Goal: Find specific page/section: Find specific page/section

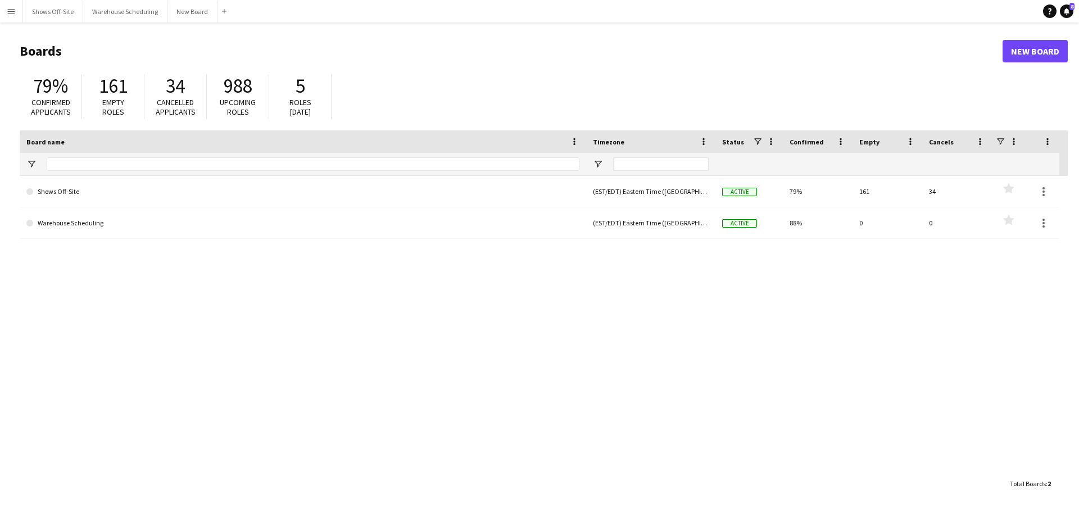
click at [12, 9] on app-icon "Menu" at bounding box center [11, 11] width 9 height 9
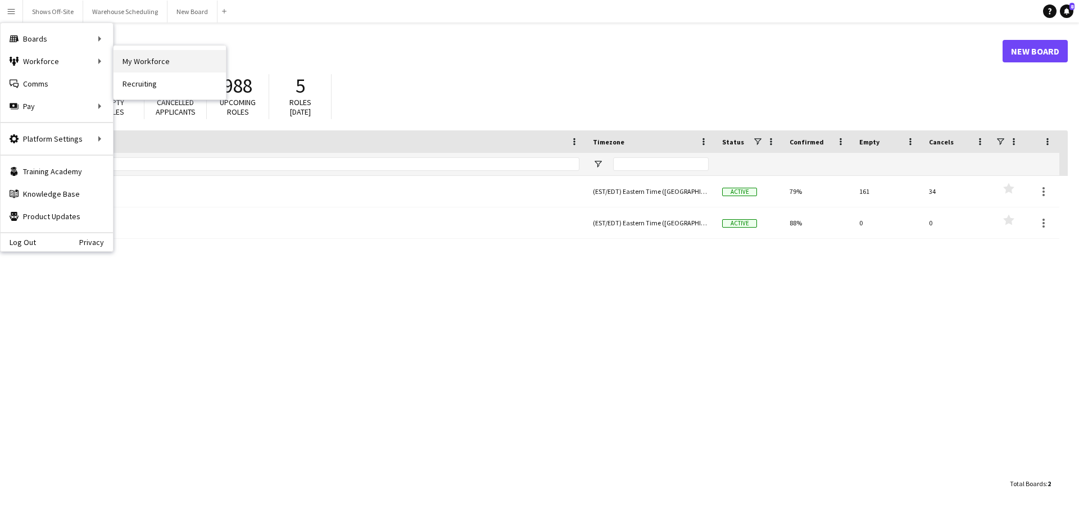
click at [152, 58] on link "My Workforce" at bounding box center [170, 61] width 112 height 22
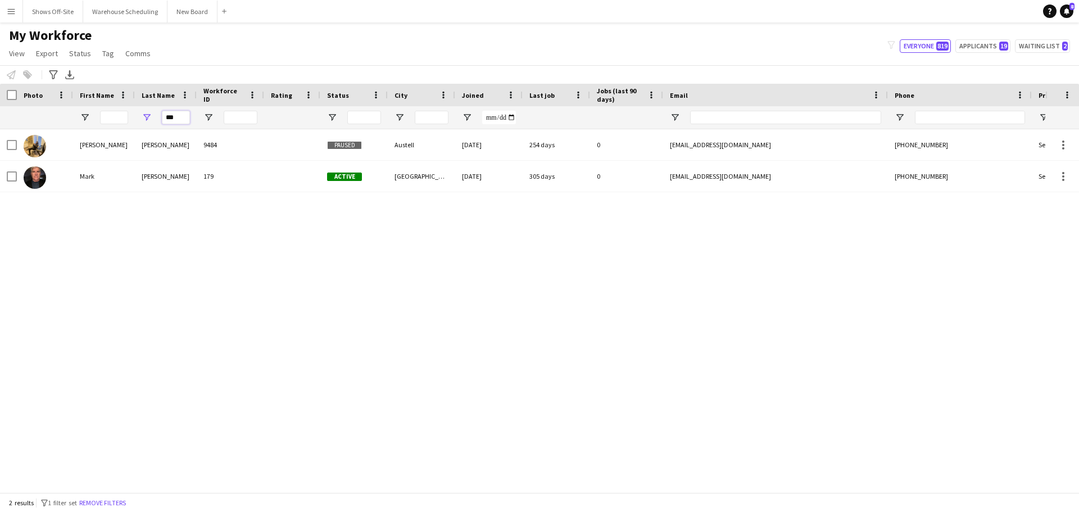
drag, startPoint x: 176, startPoint y: 116, endPoint x: 51, endPoint y: 119, distance: 125.3
click at [51, 119] on div "***" at bounding box center [609, 117] width 1218 height 22
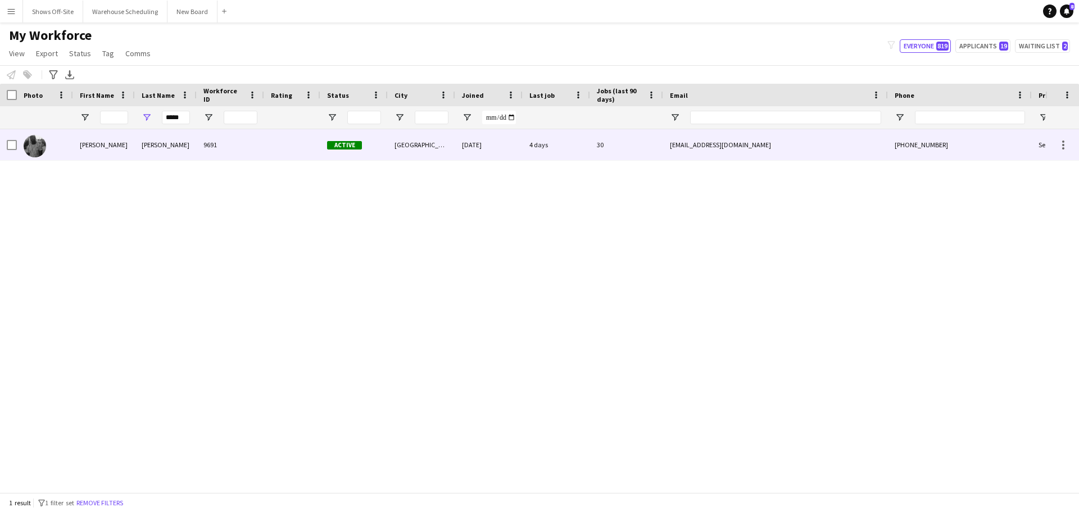
click at [121, 144] on div "[PERSON_NAME]" at bounding box center [104, 144] width 62 height 31
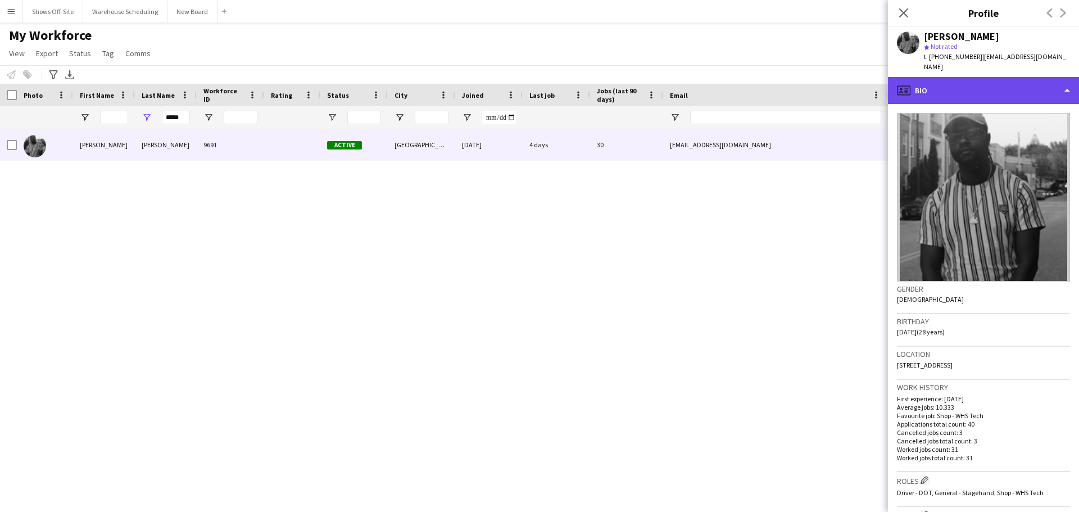
click at [937, 77] on div "profile Bio" at bounding box center [983, 90] width 191 height 27
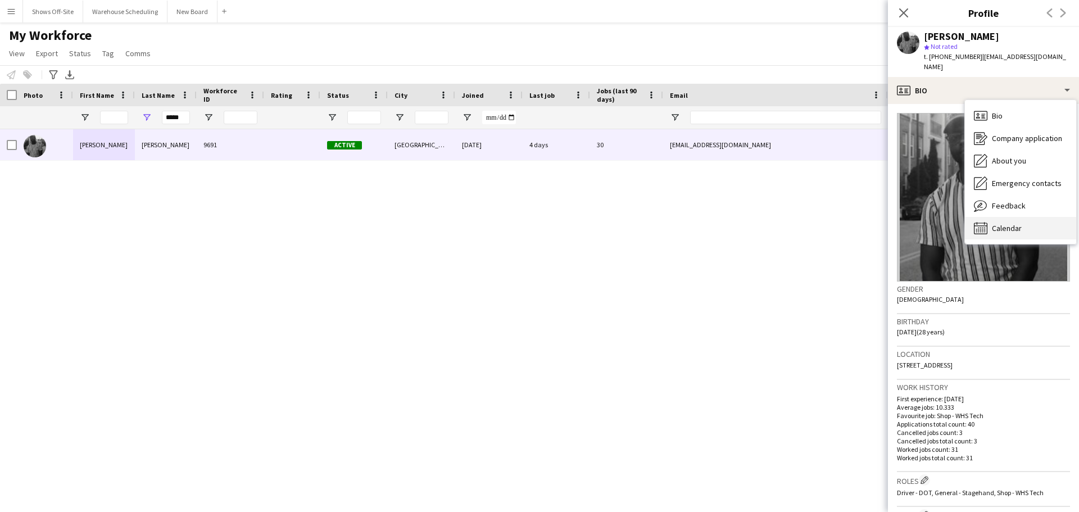
click at [1017, 223] on span "Calendar" at bounding box center [1007, 228] width 30 height 10
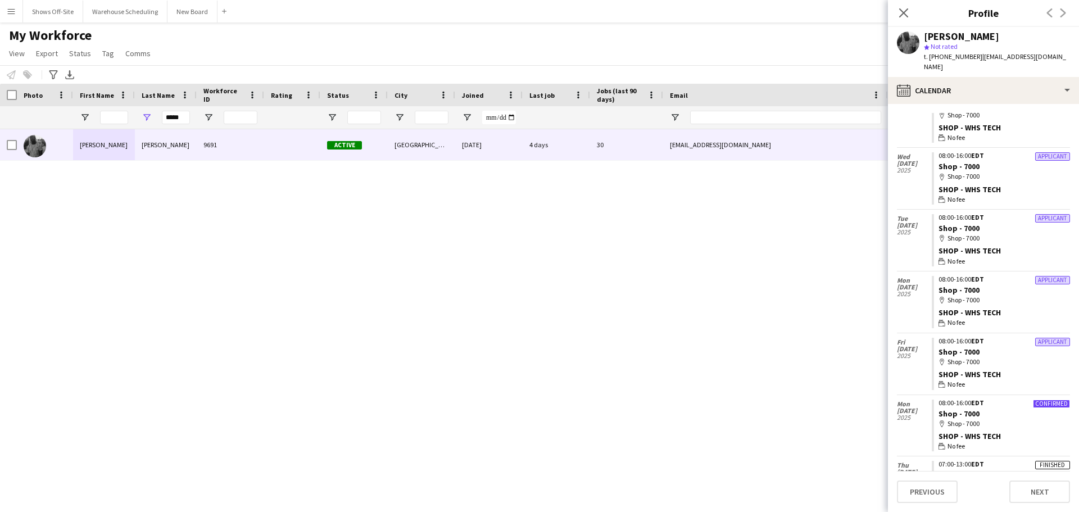
scroll to position [281, 0]
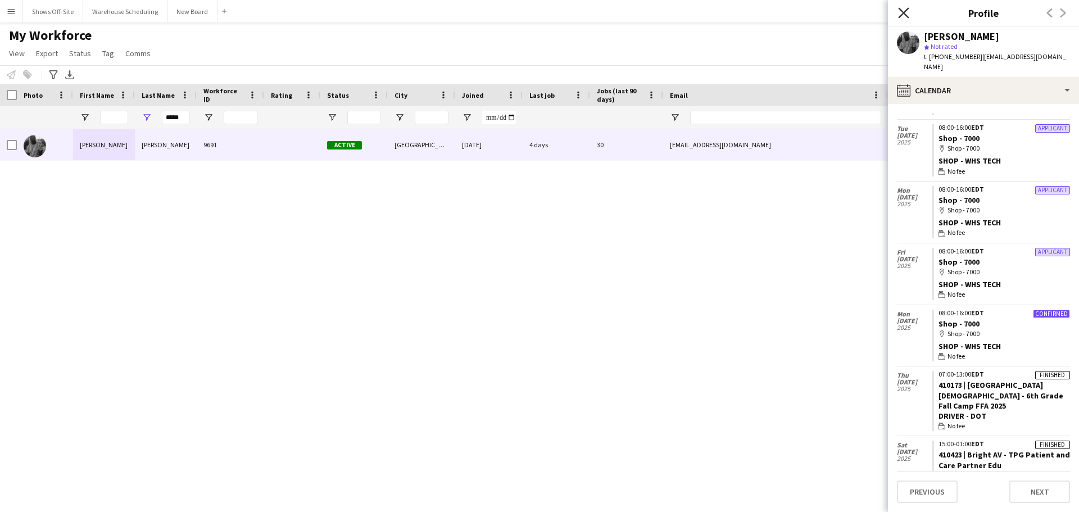
click at [908, 14] on icon "Close pop-in" at bounding box center [903, 12] width 11 height 11
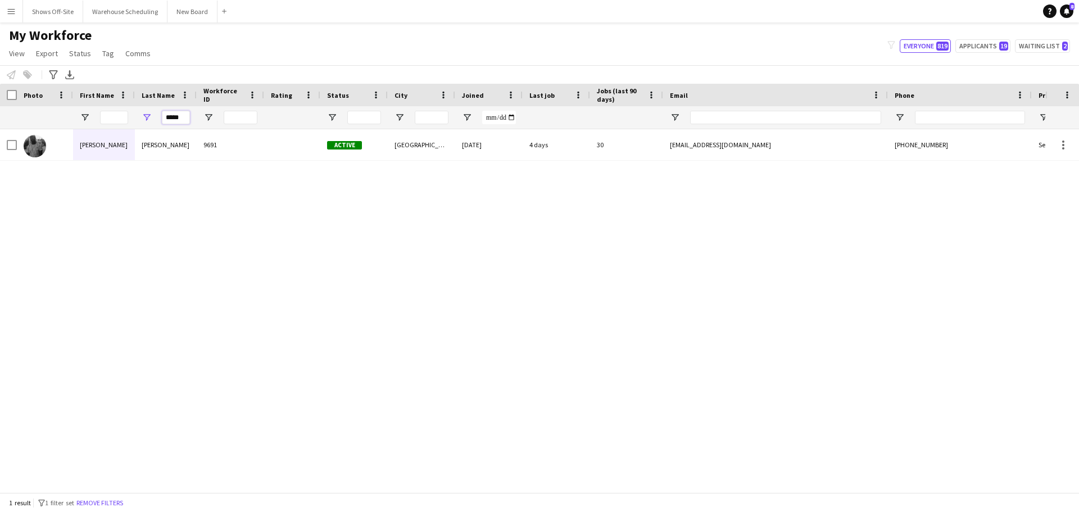
drag, startPoint x: 184, startPoint y: 117, endPoint x: -49, endPoint y: 95, distance: 234.3
click at [0, 95] on html "Menu Boards Boards Boards All jobs Status Workforce Workforce My Workforce Recr…" at bounding box center [539, 256] width 1079 height 512
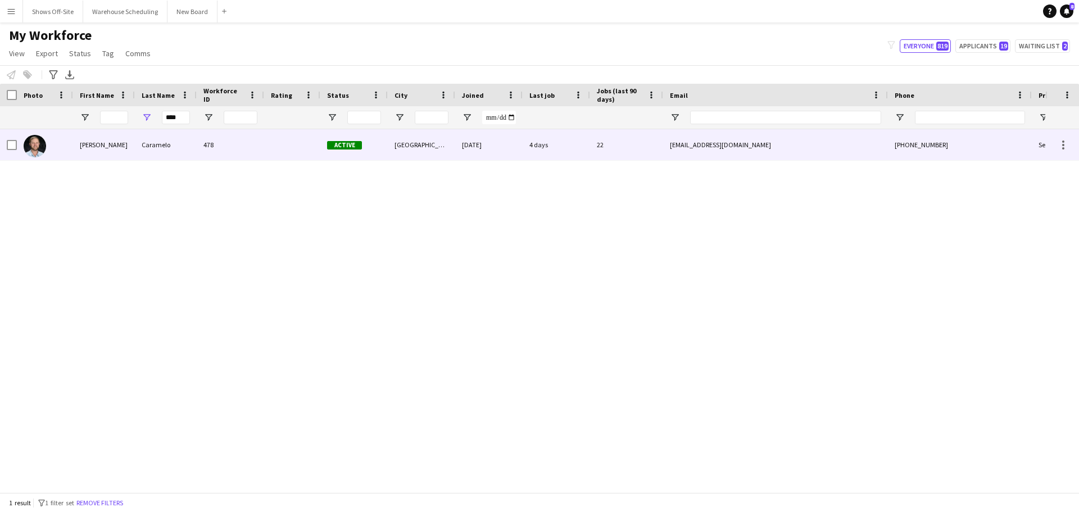
click at [211, 143] on div "478" at bounding box center [230, 144] width 67 height 31
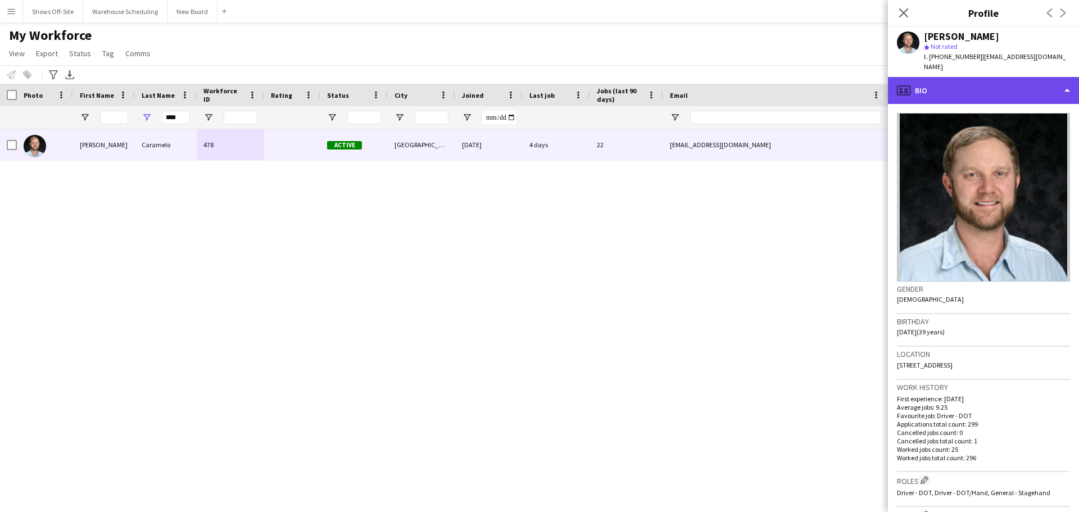
click at [958, 79] on div "profile Bio" at bounding box center [983, 90] width 191 height 27
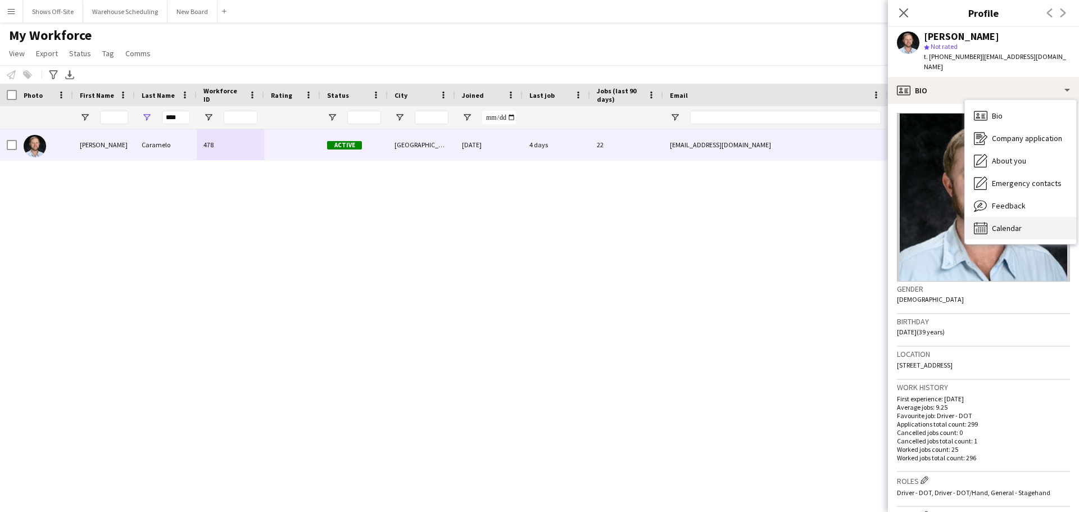
click at [1014, 223] on span "Calendar" at bounding box center [1007, 228] width 30 height 10
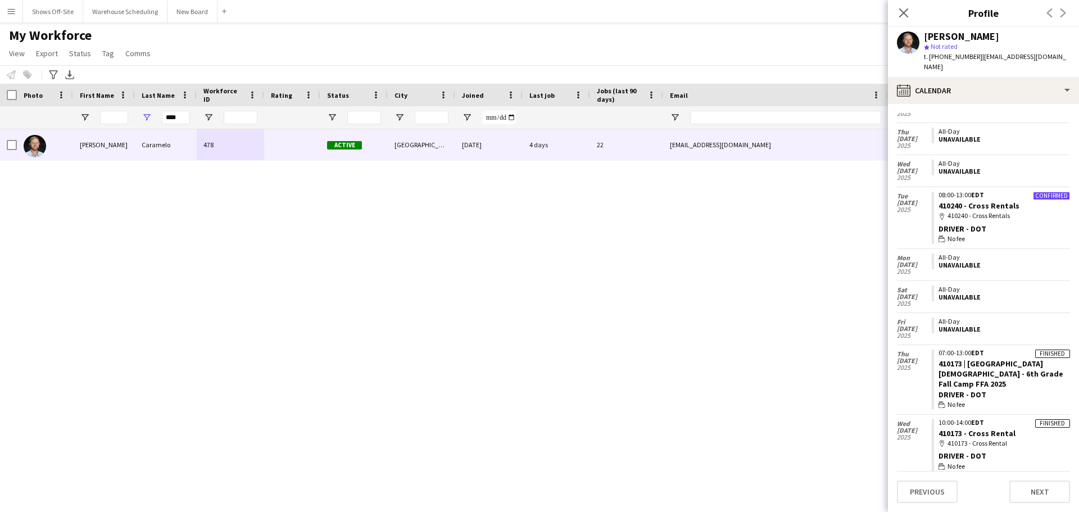
scroll to position [316, 0]
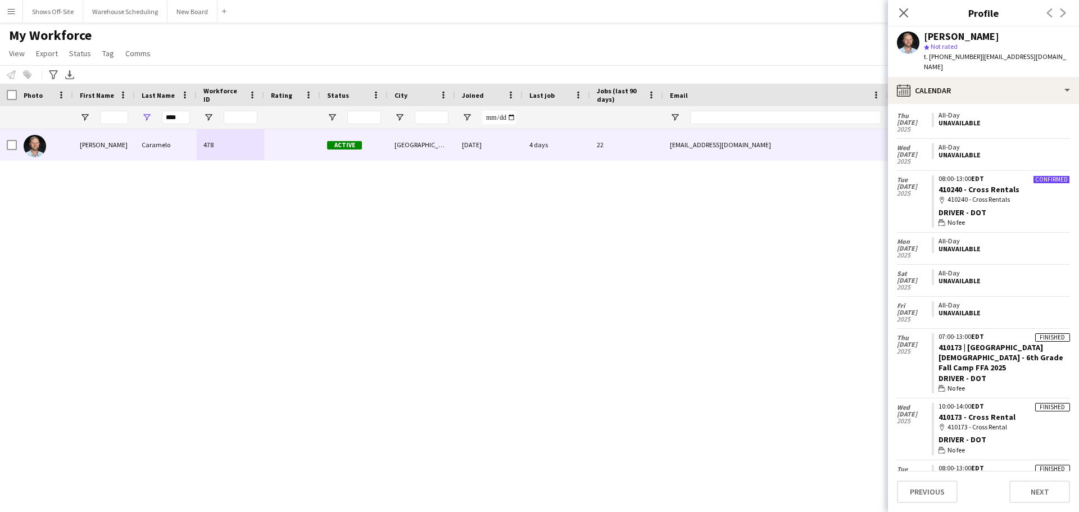
click at [899, 15] on icon "Close pop-in" at bounding box center [903, 12] width 9 height 9
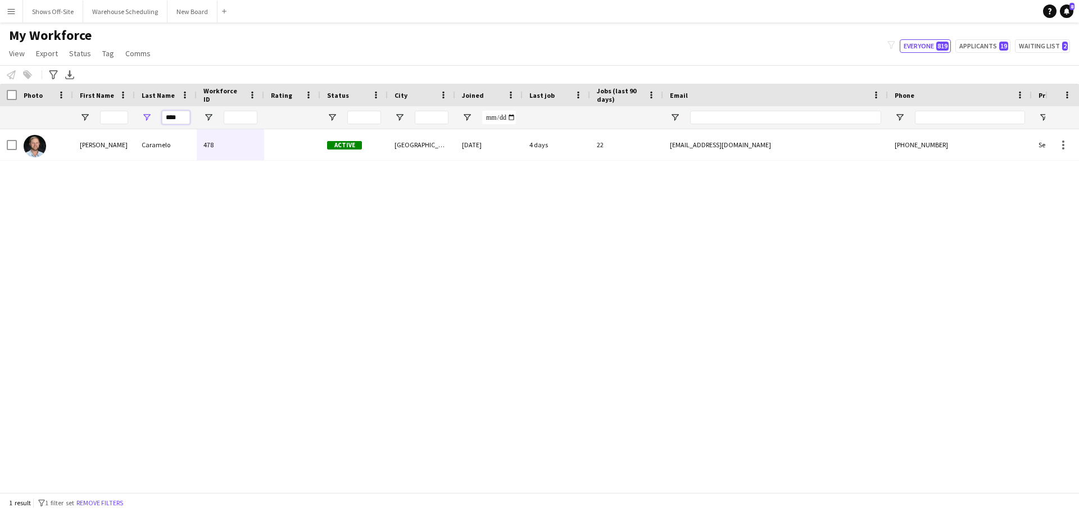
drag, startPoint x: 182, startPoint y: 119, endPoint x: 80, endPoint y: 101, distance: 103.8
click at [80, 101] on div "Workforce Details Photo First Name Age" at bounding box center [609, 107] width 1218 height 46
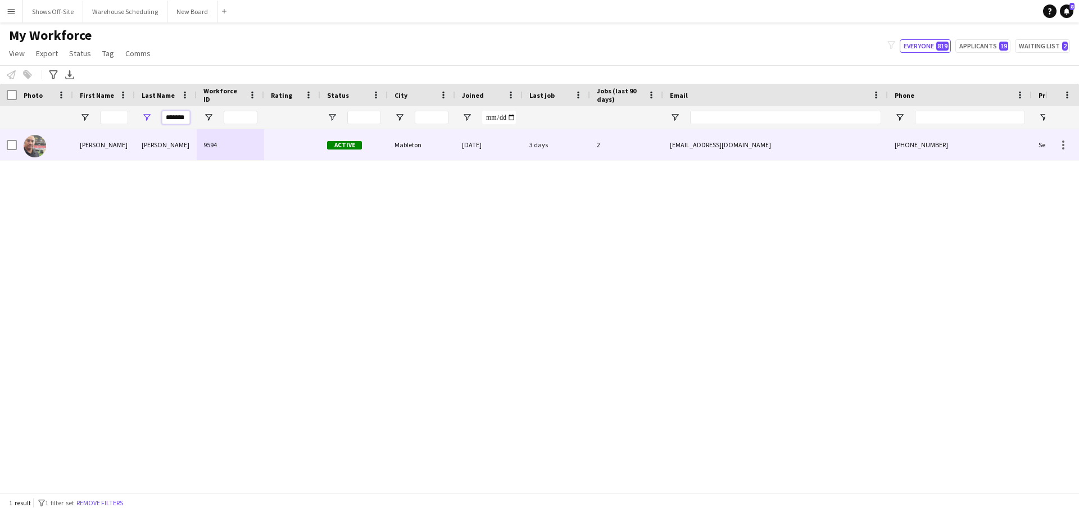
type input "*******"
click at [116, 152] on div "[PERSON_NAME]" at bounding box center [104, 144] width 62 height 31
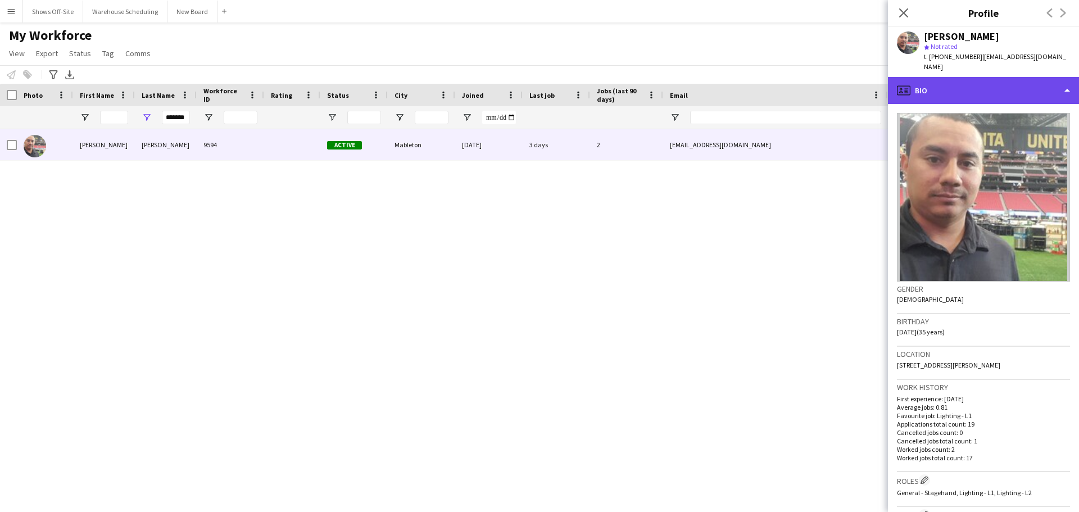
click at [996, 81] on div "profile Bio" at bounding box center [983, 90] width 191 height 27
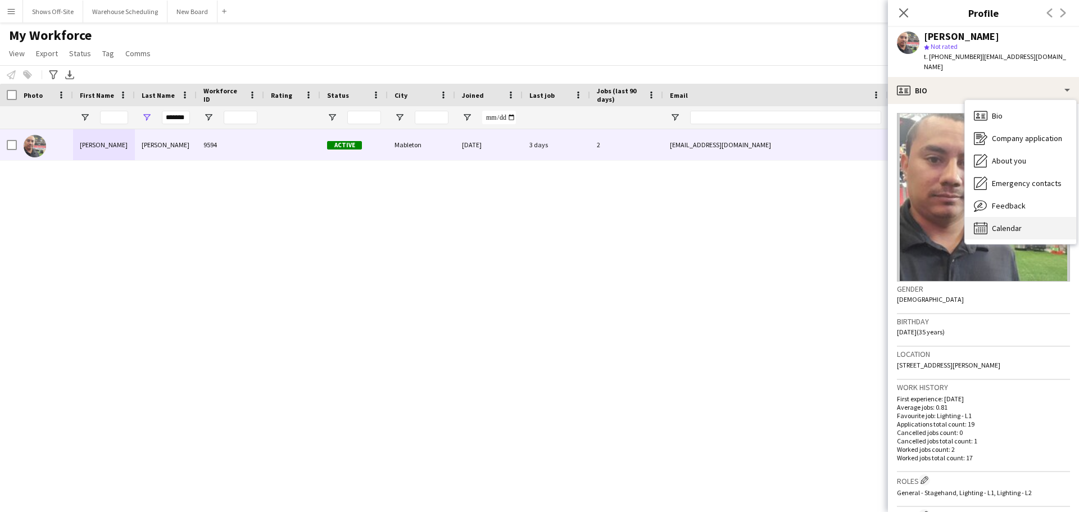
click at [1026, 221] on div "Calendar Calendar" at bounding box center [1020, 228] width 111 height 22
